Goal: Transaction & Acquisition: Purchase product/service

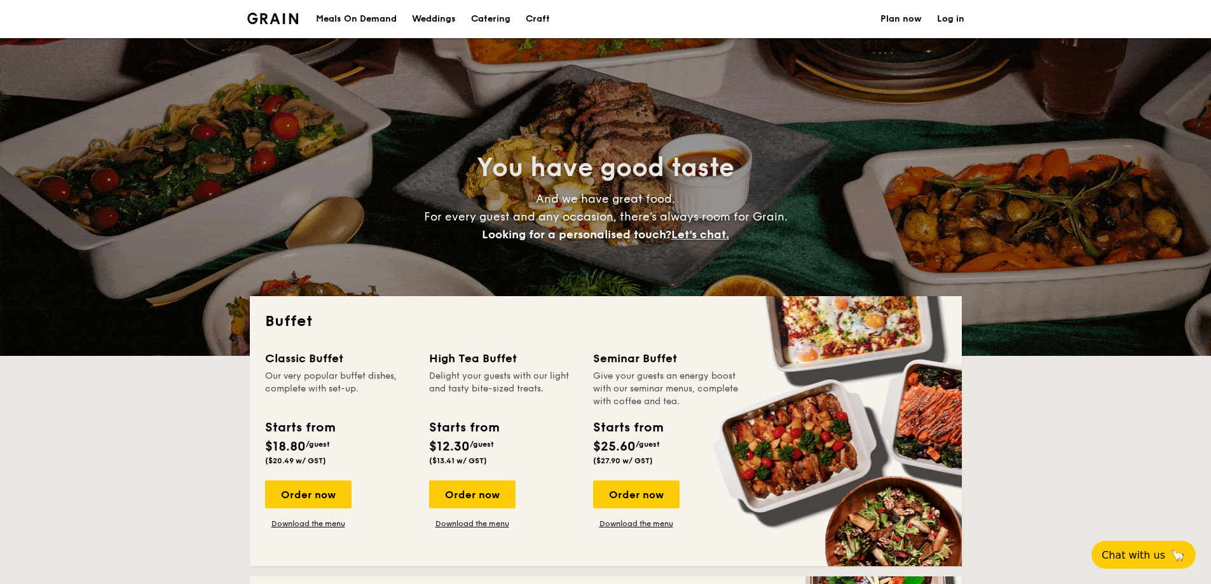
select select
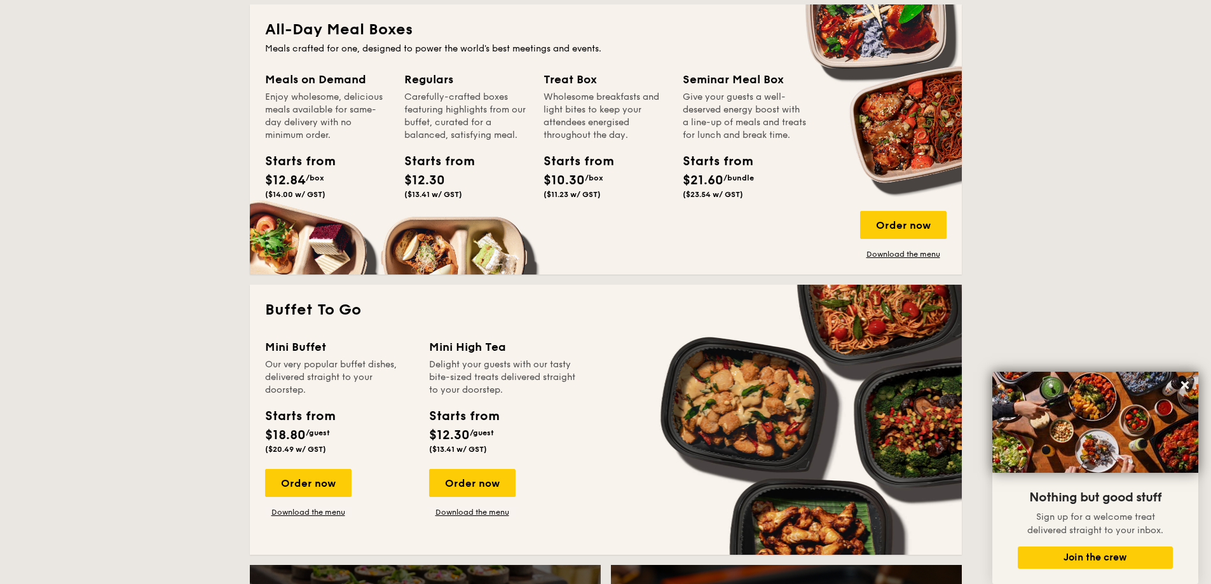
scroll to position [191, 0]
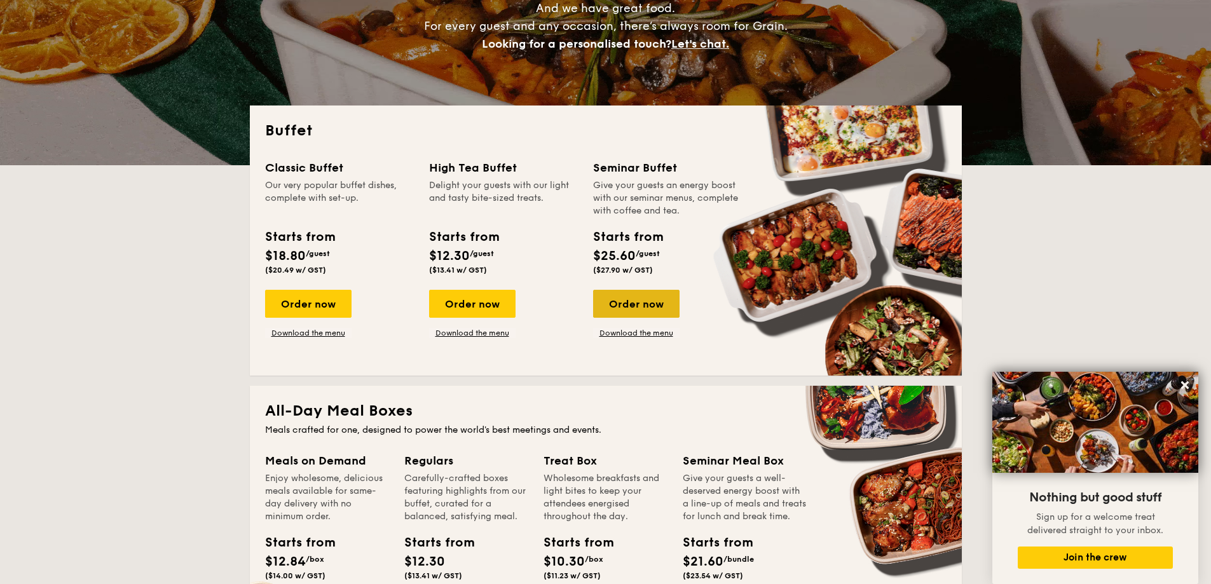
click at [628, 305] on div "Order now" at bounding box center [636, 304] width 86 height 28
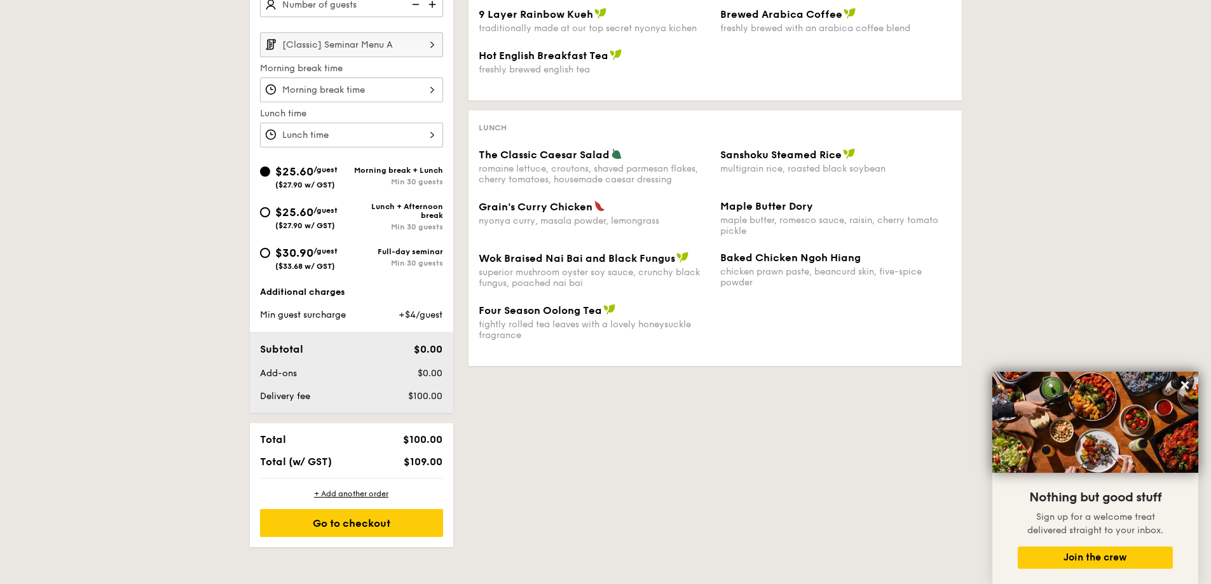
scroll to position [64, 0]
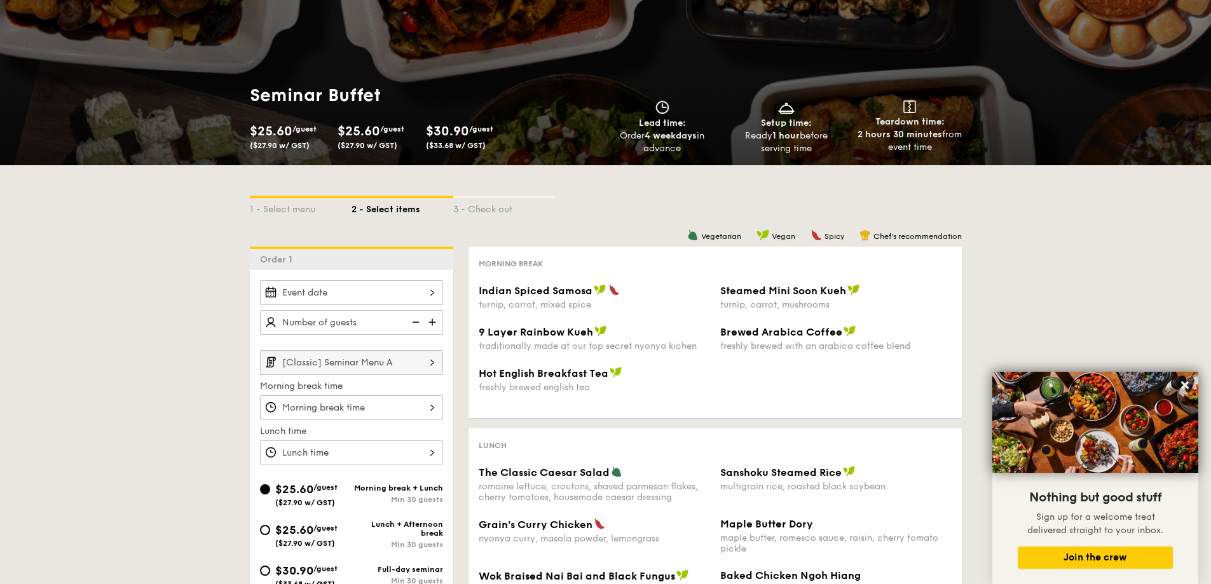
scroll to position [191, 0]
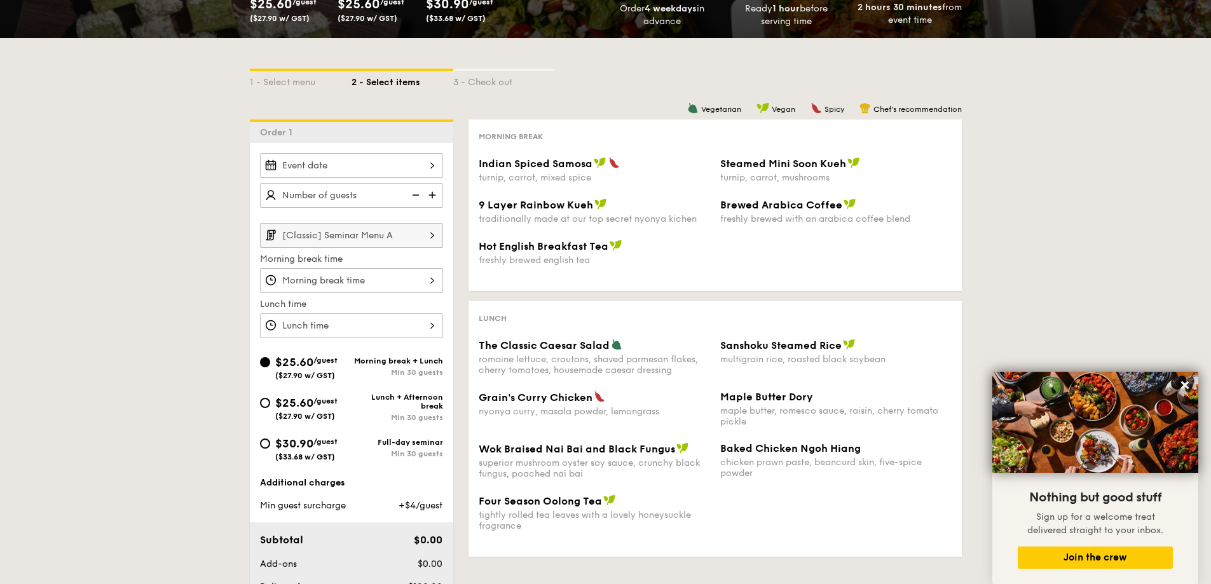
select select
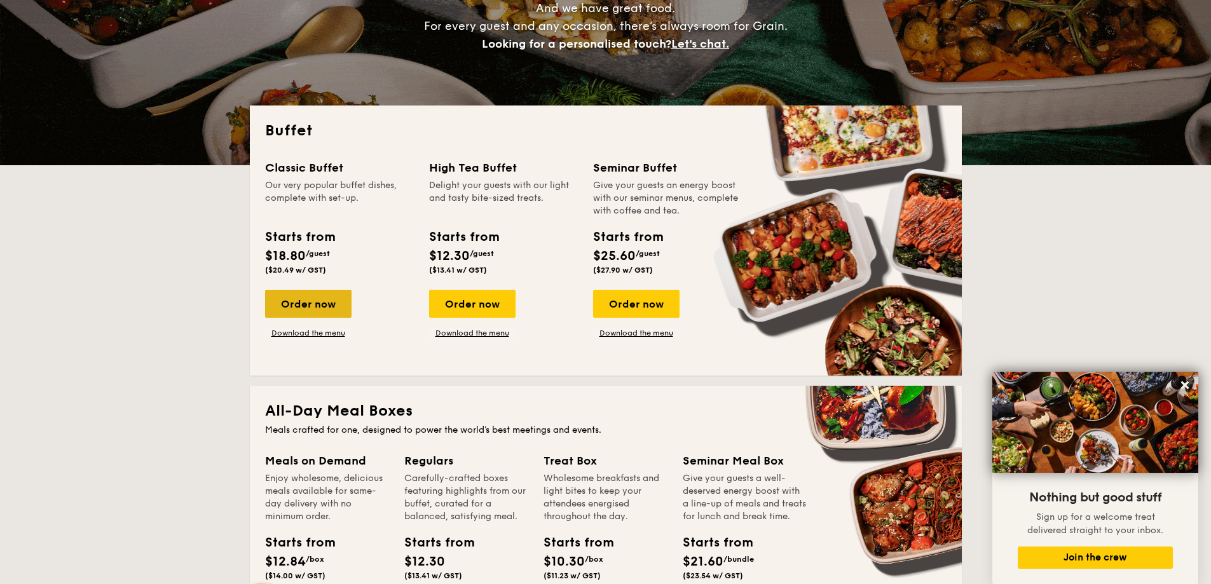
click at [306, 309] on div "Order now" at bounding box center [308, 304] width 86 height 28
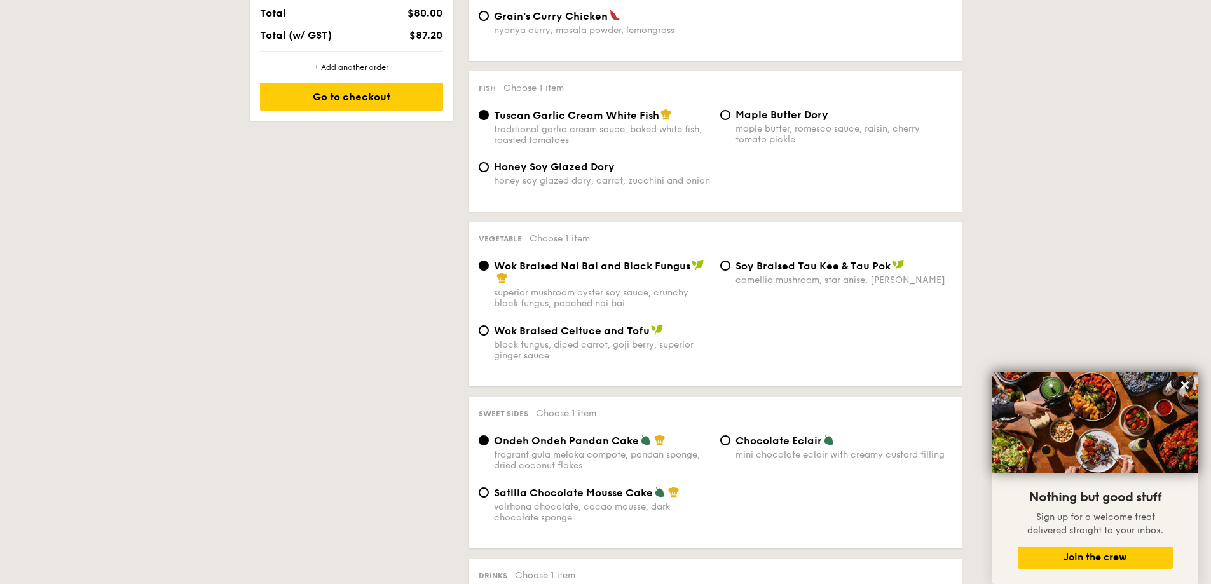
scroll to position [382, 0]
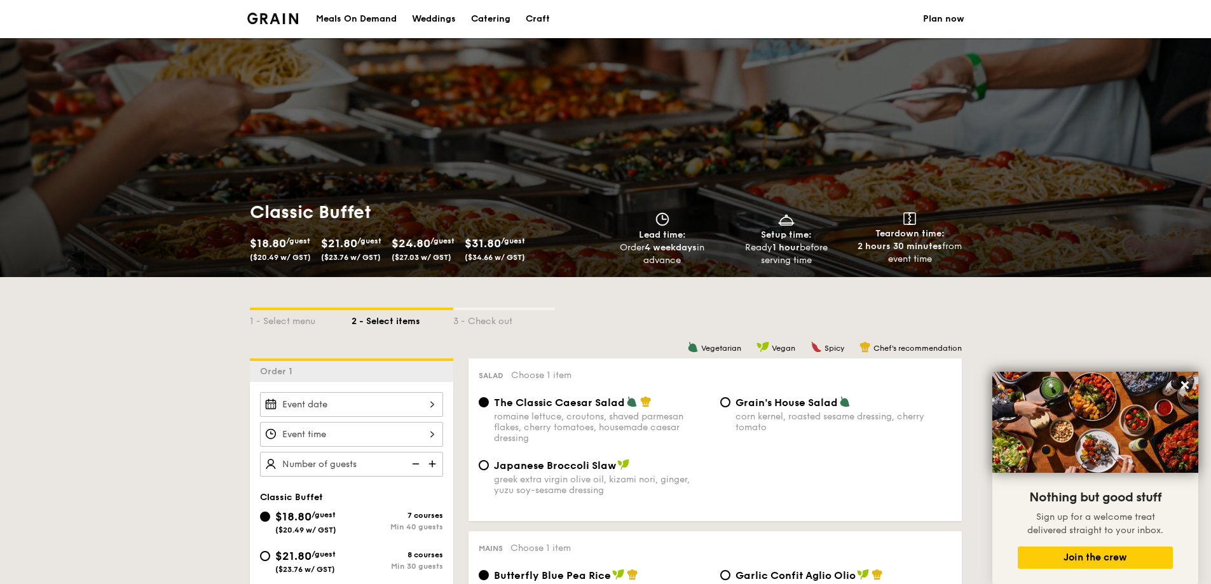
scroll to position [191, 0]
